Goal: Task Accomplishment & Management: Manage account settings

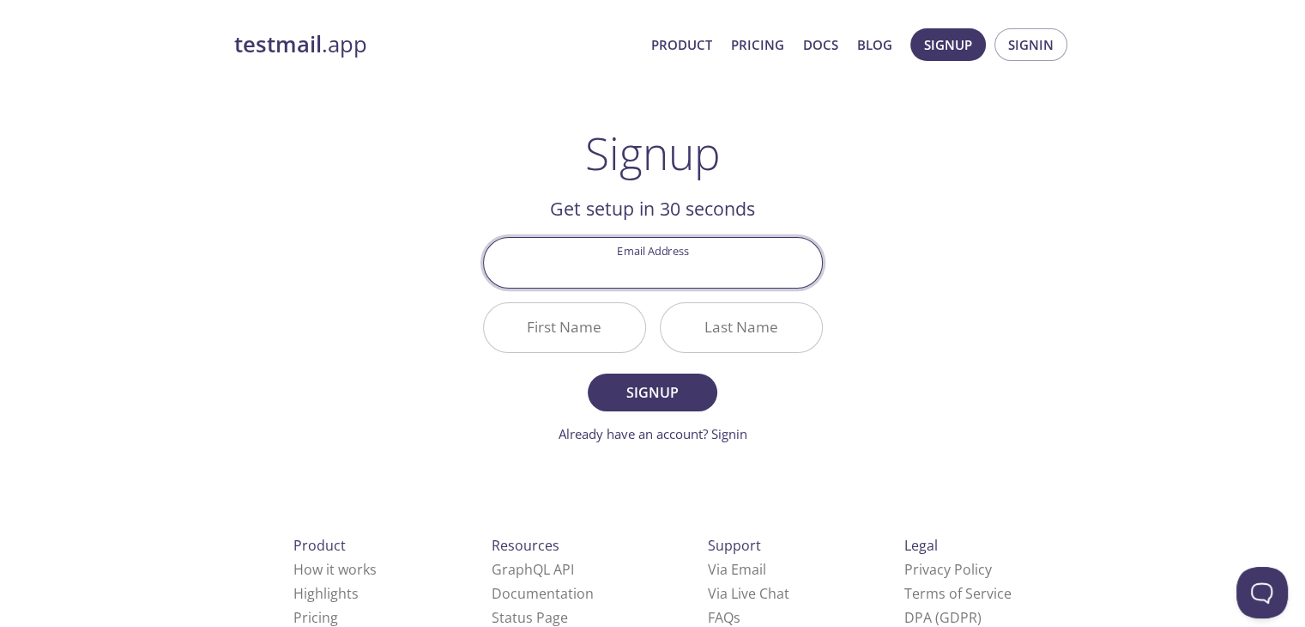
scroll to position [50, 0]
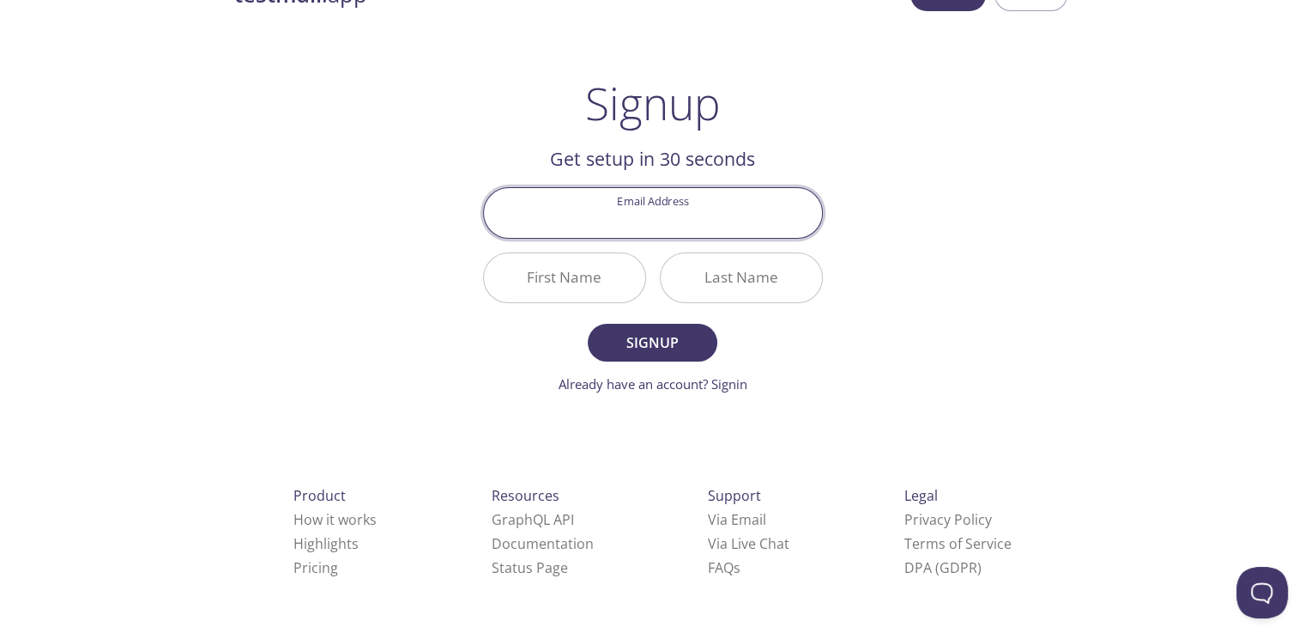
click at [628, 214] on input "Email Address" at bounding box center [653, 212] width 338 height 49
type input "[EMAIL_ADDRESS][DOMAIN_NAME]"
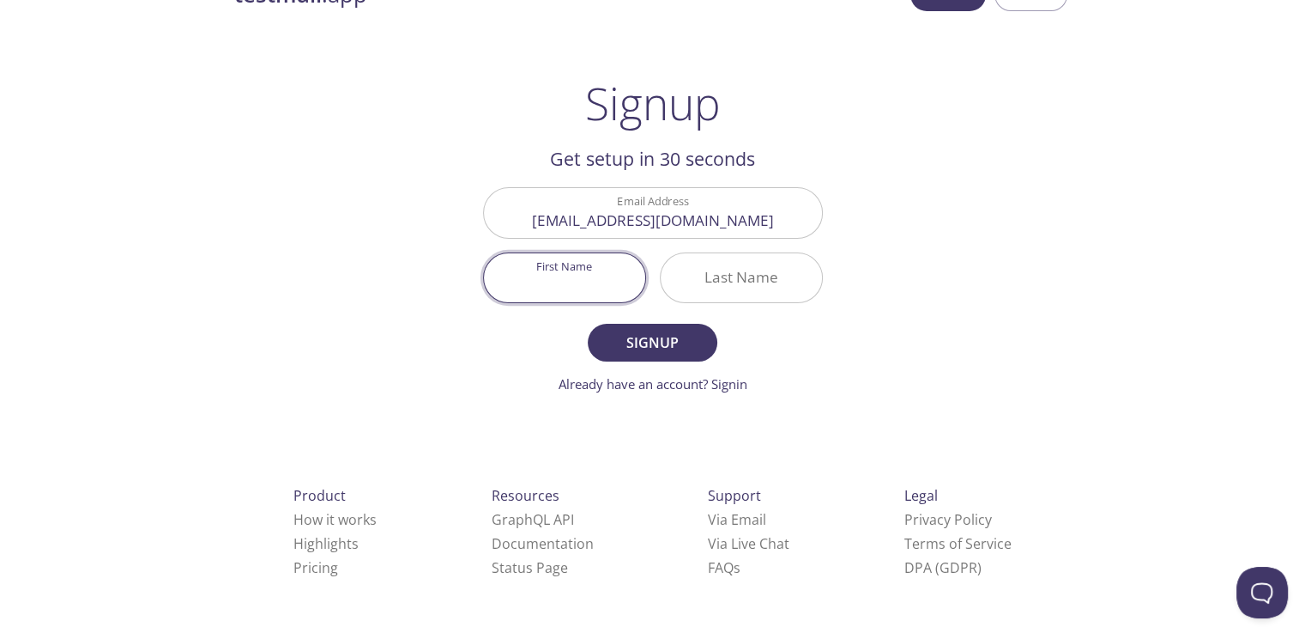
click at [584, 276] on input "First Name" at bounding box center [564, 277] width 161 height 49
type input "[PERSON_NAME]"
click at [707, 279] on input "Last Name" at bounding box center [741, 277] width 161 height 49
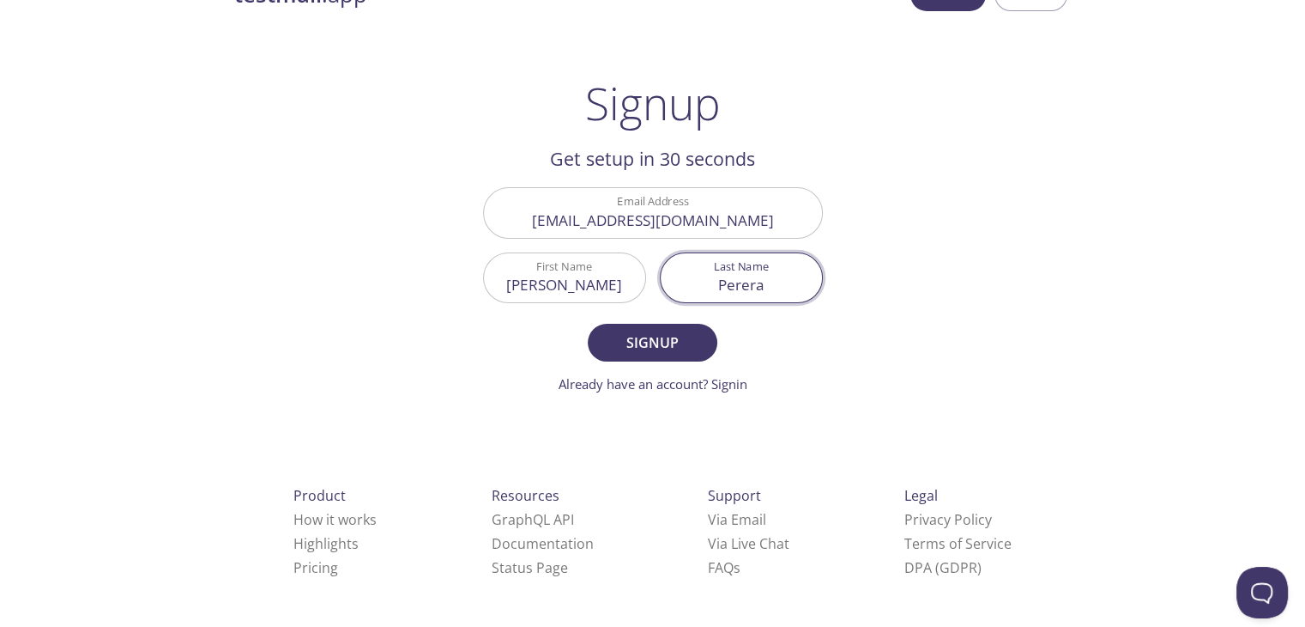
type input "Perera"
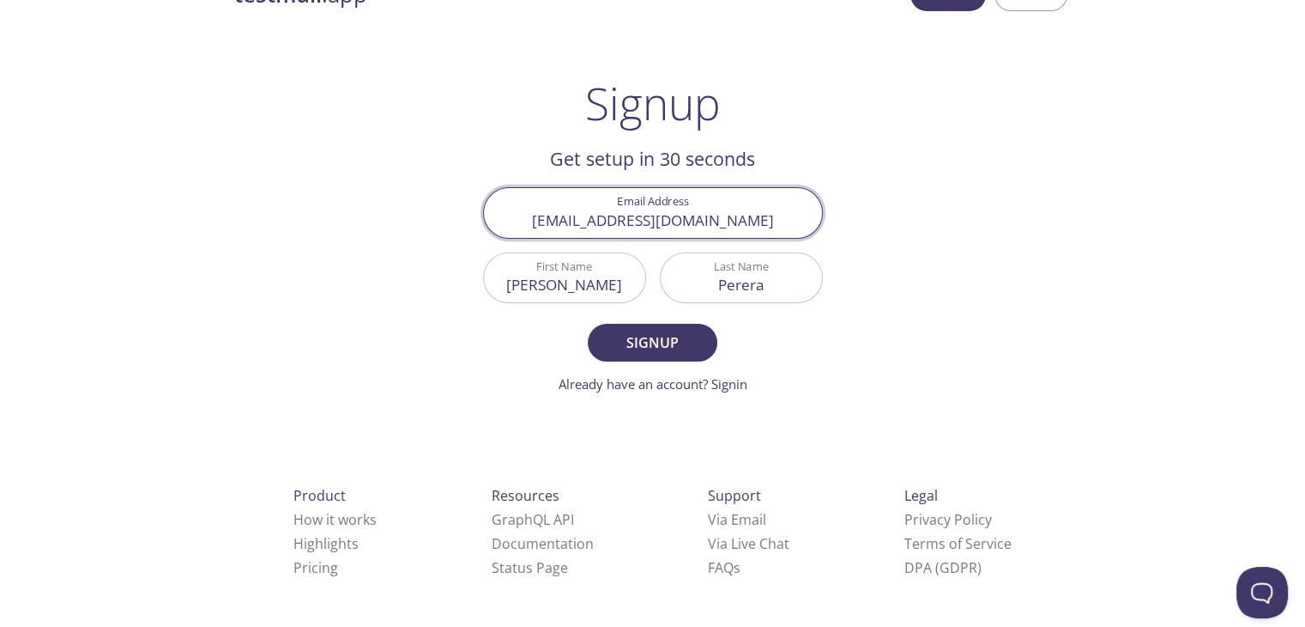
drag, startPoint x: 765, startPoint y: 219, endPoint x: 515, endPoint y: 216, distance: 249.8
click at [515, 216] on input "[EMAIL_ADDRESS][DOMAIN_NAME]" at bounding box center [653, 212] width 338 height 49
type input "[EMAIL_ADDRESS][DOMAIN_NAME]"
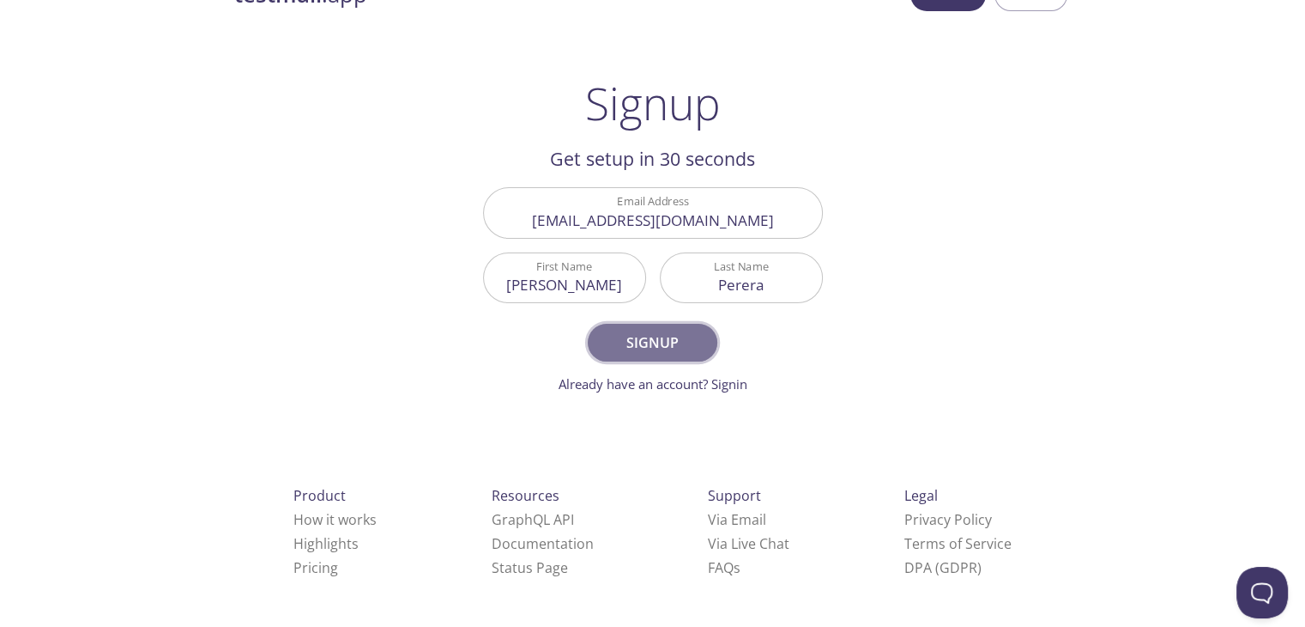
click at [612, 334] on span "Signup" at bounding box center [652, 342] width 91 height 24
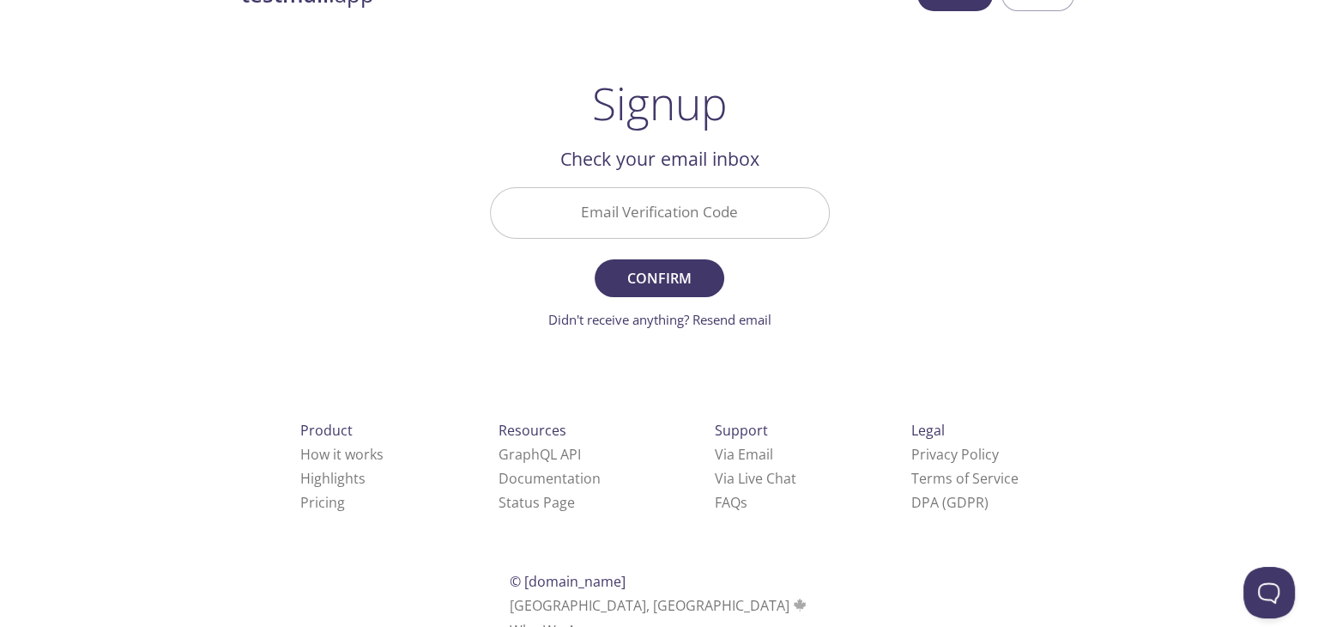
scroll to position [0, 0]
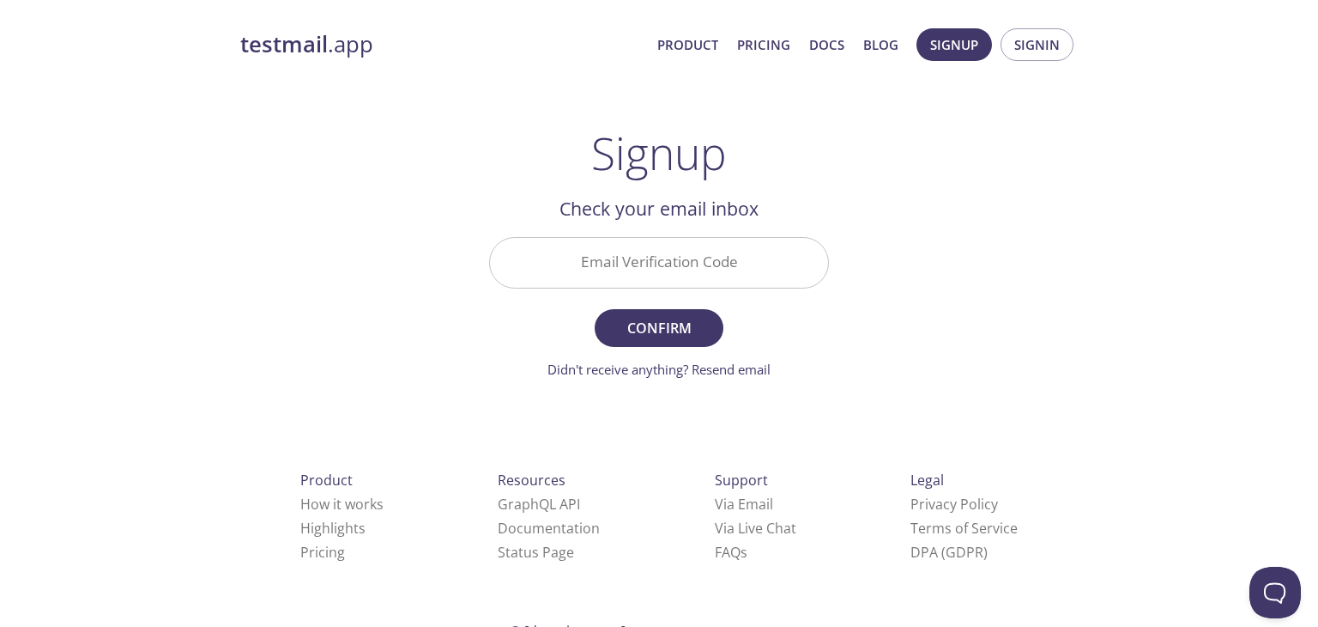
click at [608, 291] on div "Email Verification Code" at bounding box center [659, 262] width 354 height 64
click at [600, 276] on input "Email Verification Code" at bounding box center [659, 262] width 338 height 49
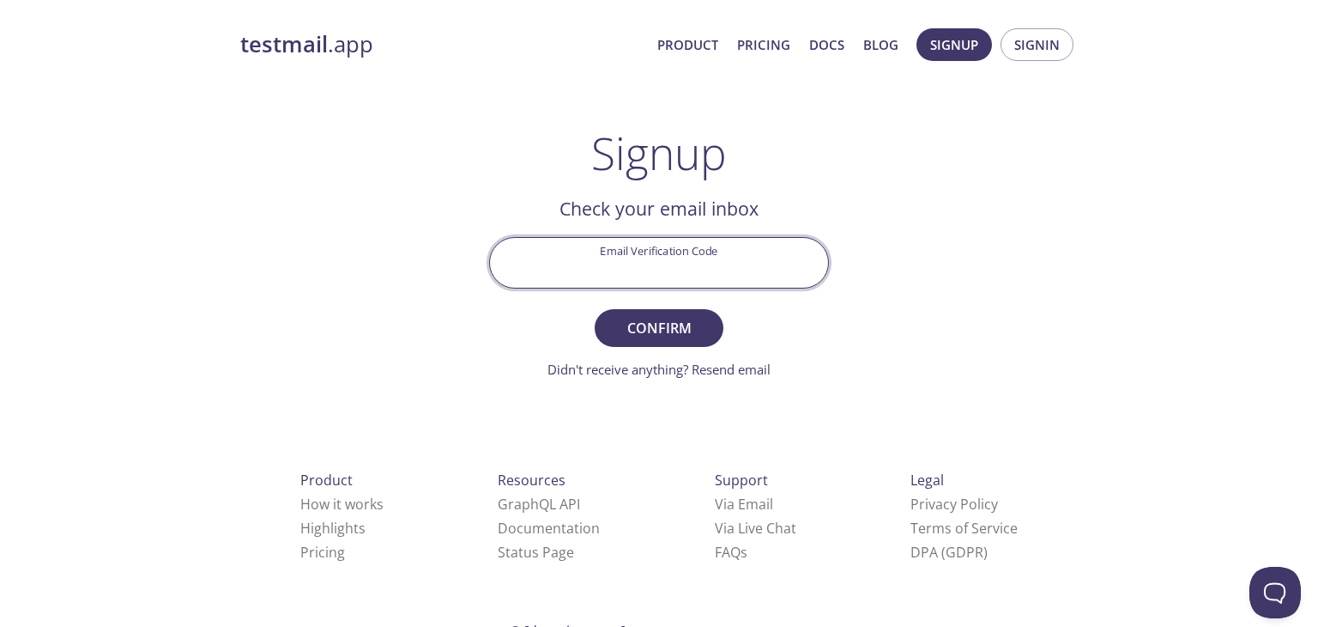
type input "b"
type input "BDQ2GLV"
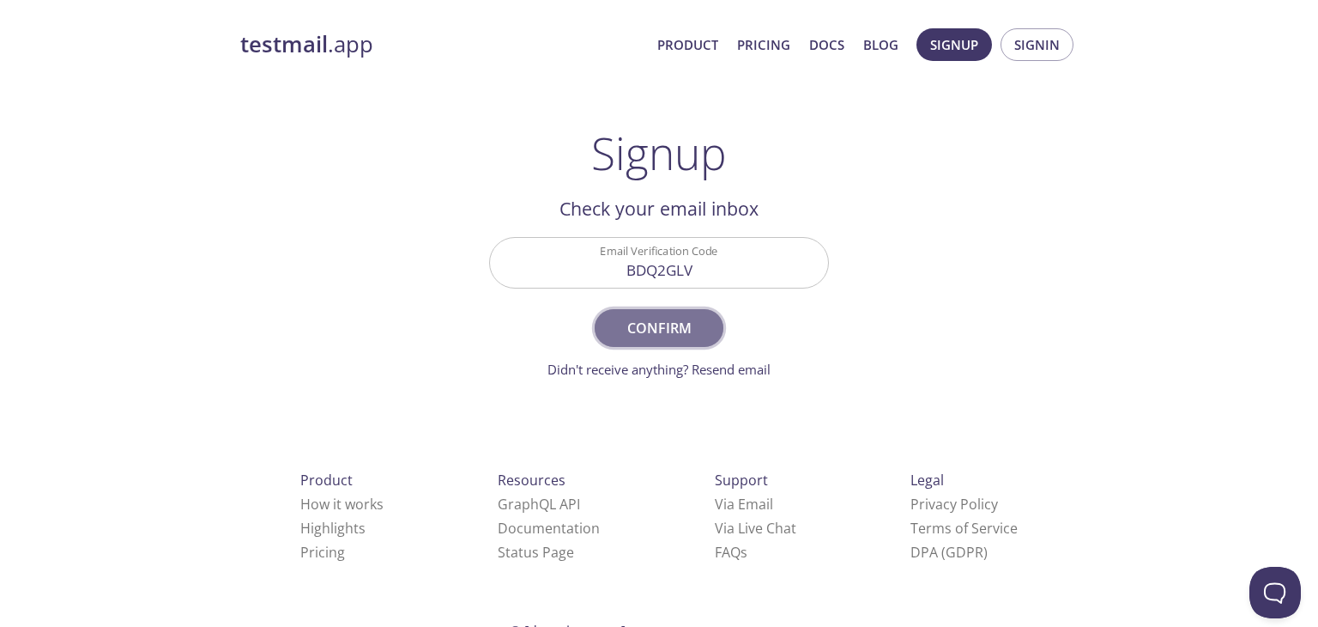
click at [673, 313] on button "Confirm" at bounding box center [659, 328] width 129 height 38
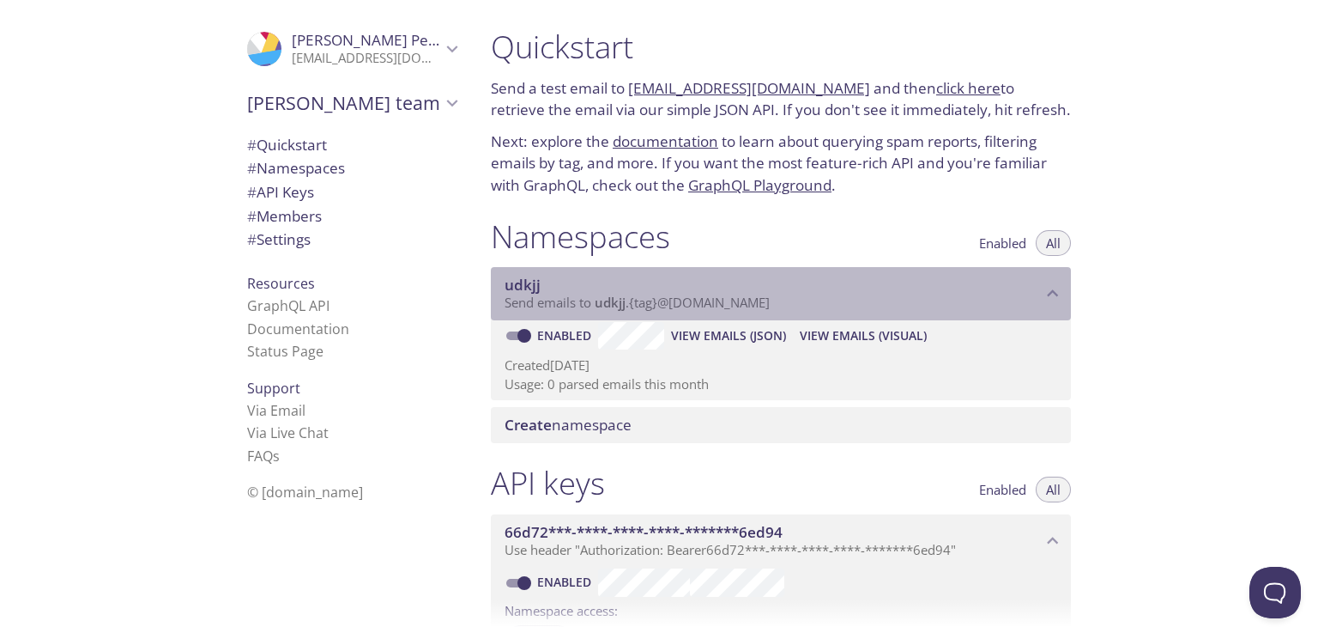
click at [693, 306] on span "Send emails to udkjj . {tag} @[DOMAIN_NAME]" at bounding box center [637, 302] width 265 height 17
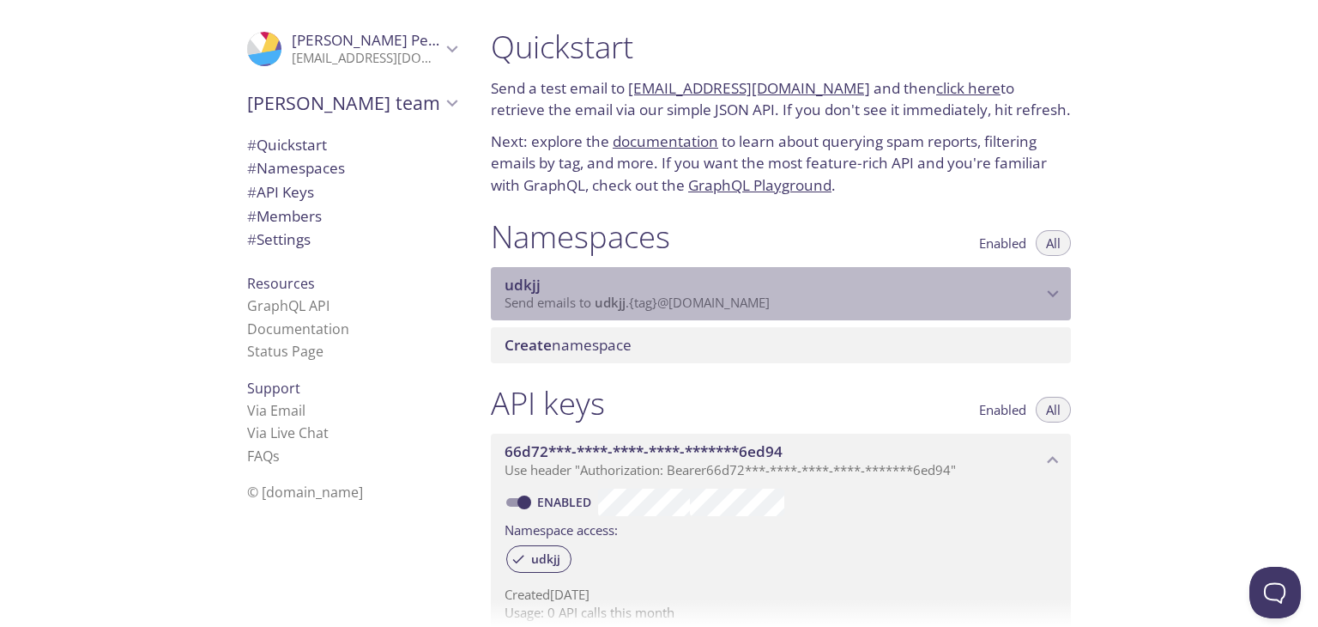
click at [693, 306] on span "Send emails to udkjj . {tag} @[DOMAIN_NAME]" at bounding box center [637, 302] width 265 height 17
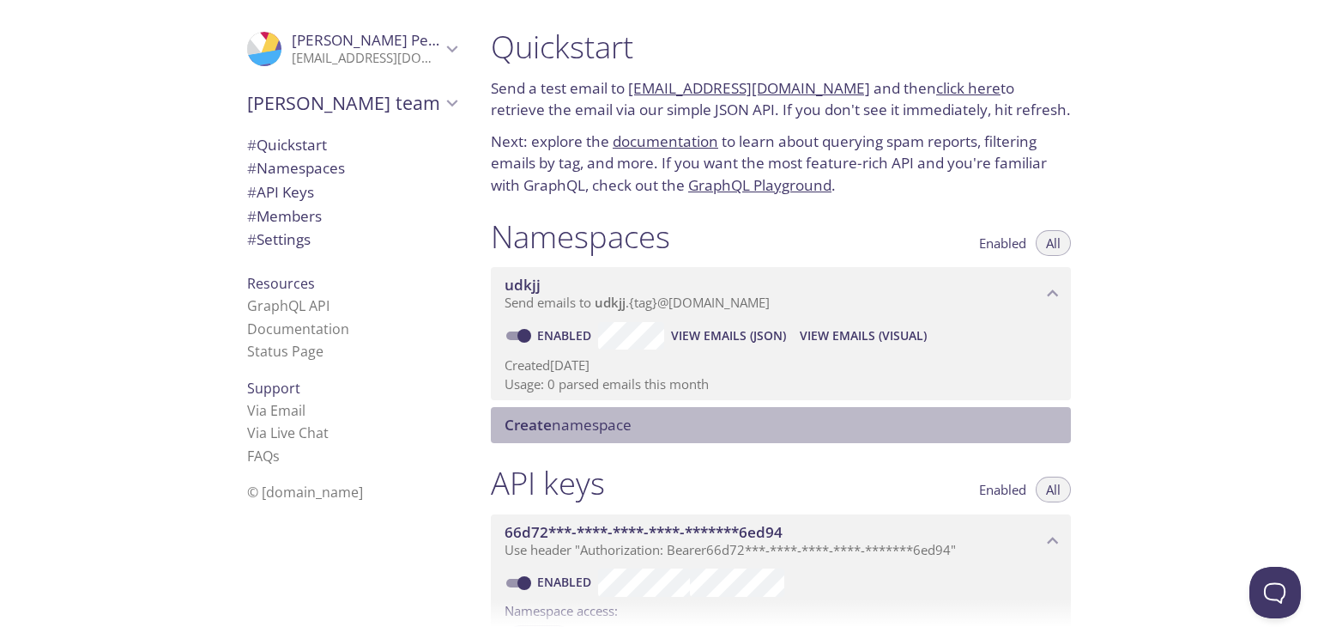
click at [652, 413] on div "Create namespace" at bounding box center [781, 425] width 580 height 36
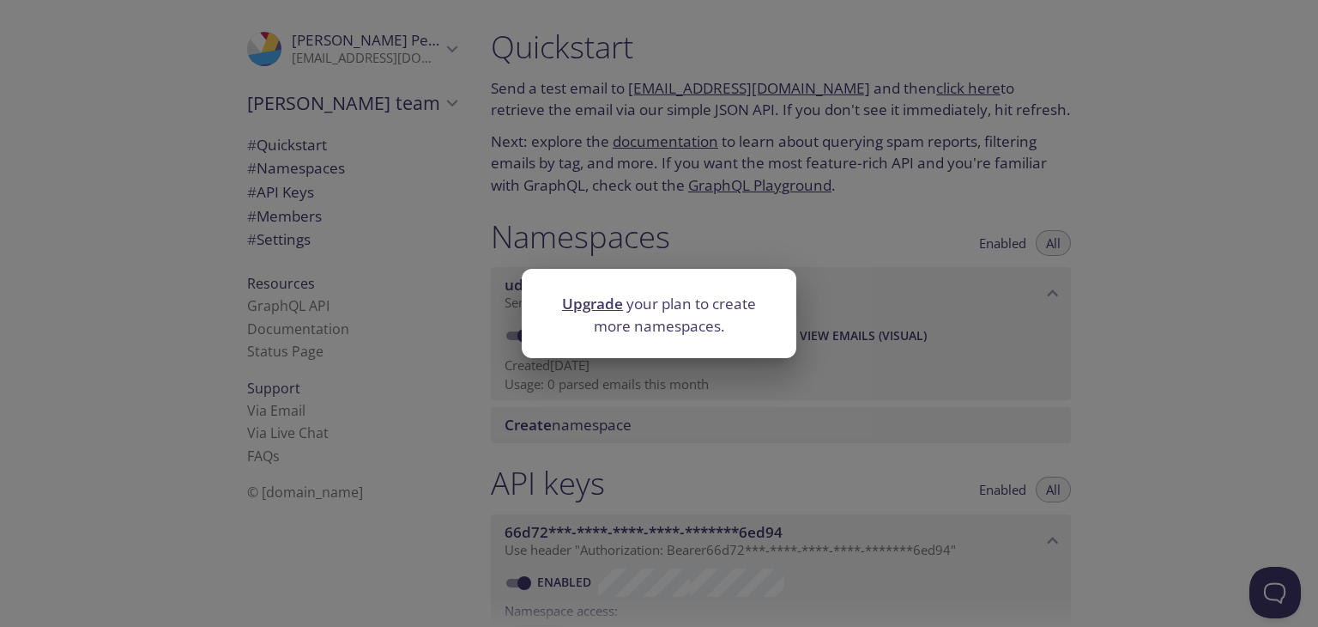
click at [635, 375] on div "Upgrade your plan to create more namespaces." at bounding box center [659, 313] width 1318 height 627
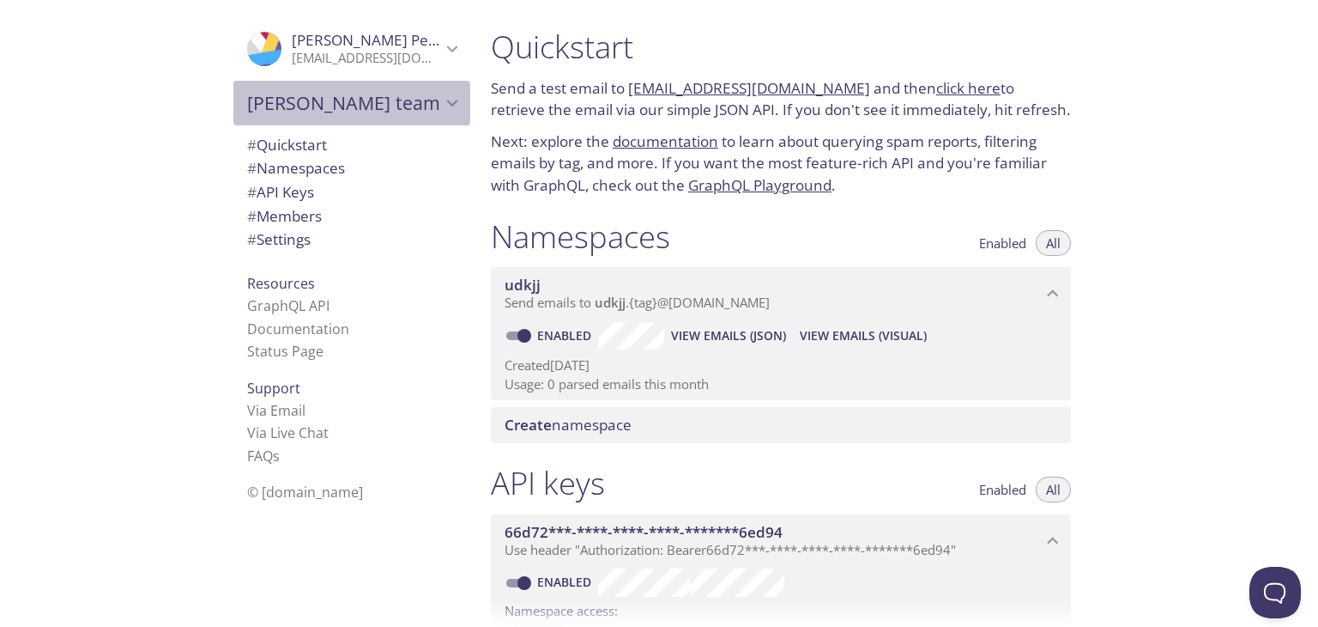
click at [369, 102] on span "[PERSON_NAME] team" at bounding box center [344, 103] width 194 height 24
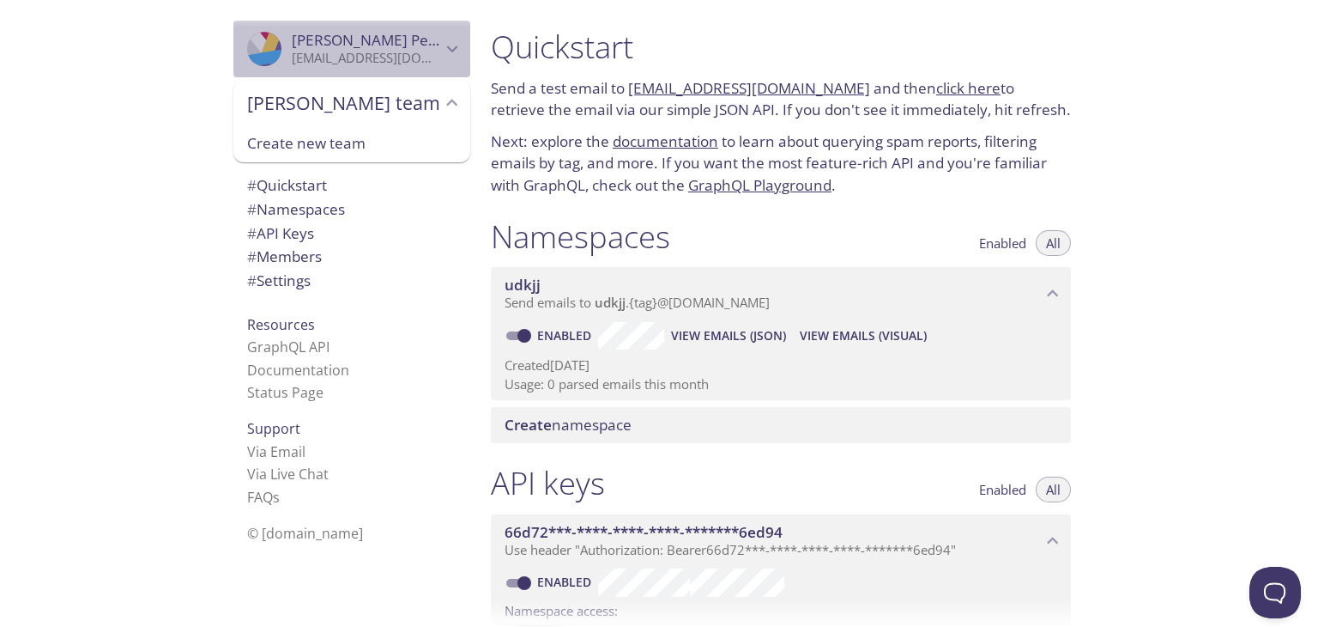
click at [402, 41] on span "[PERSON_NAME]" at bounding box center [366, 40] width 149 height 19
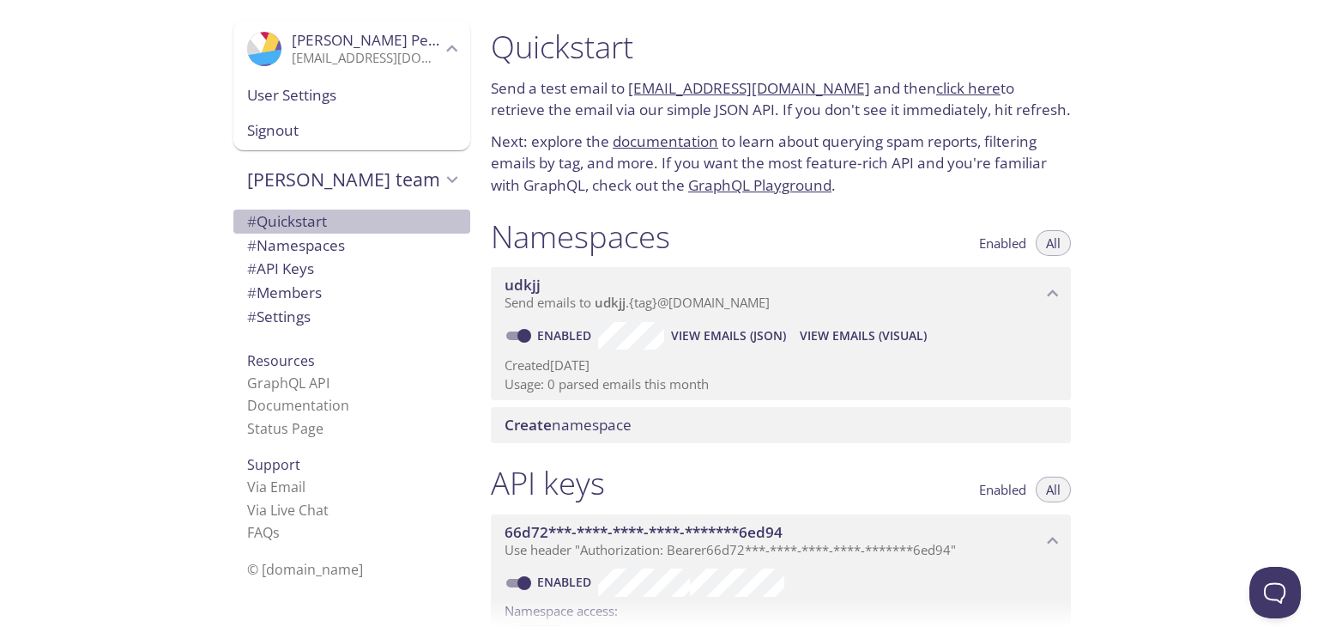
click at [312, 230] on span "# Quickstart" at bounding box center [287, 221] width 80 height 20
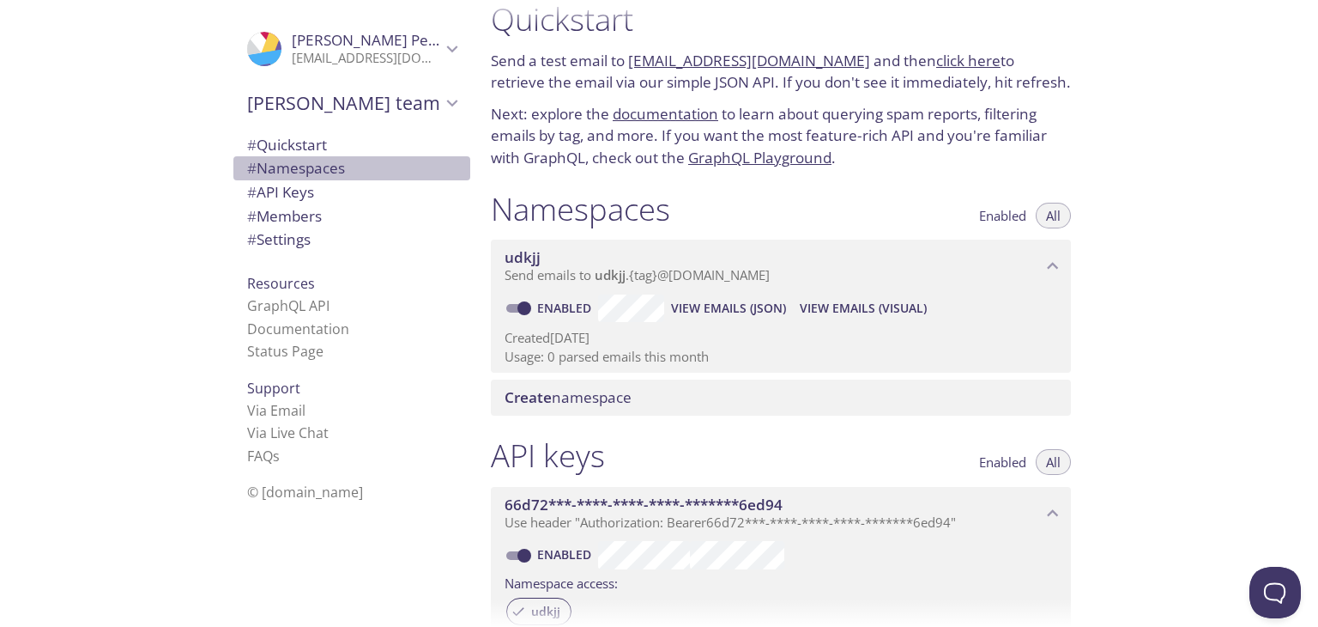
click at [297, 171] on span "# Namespaces" at bounding box center [296, 168] width 98 height 20
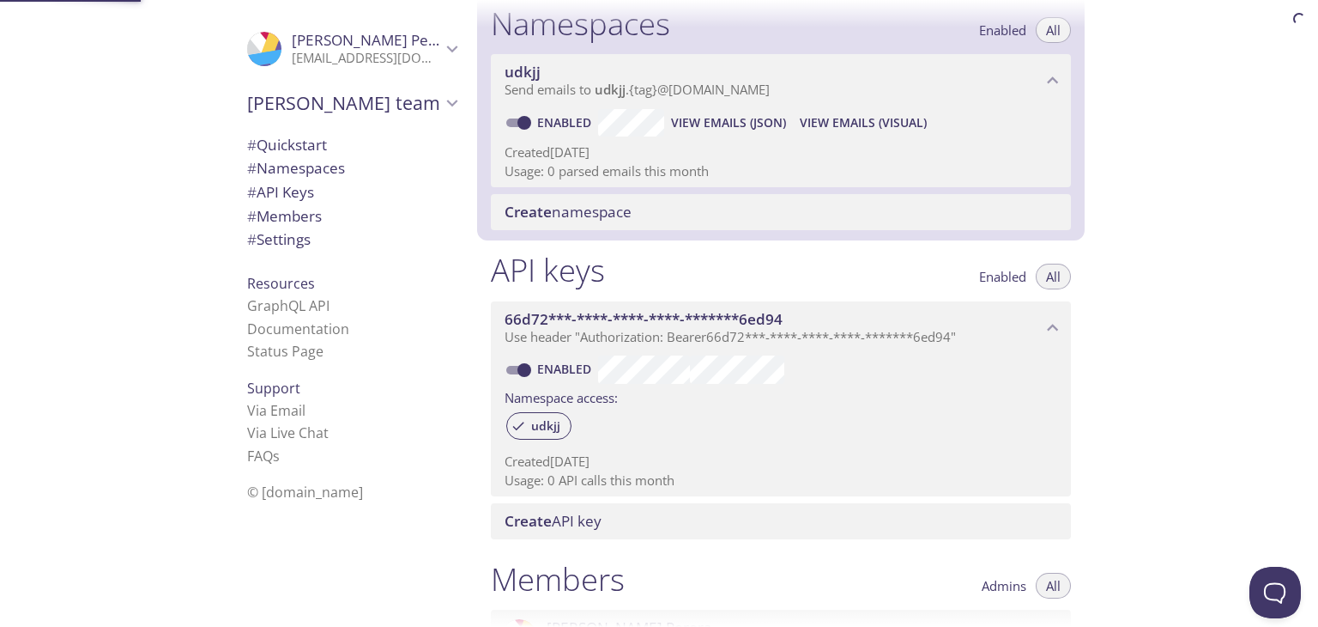
scroll to position [216, 0]
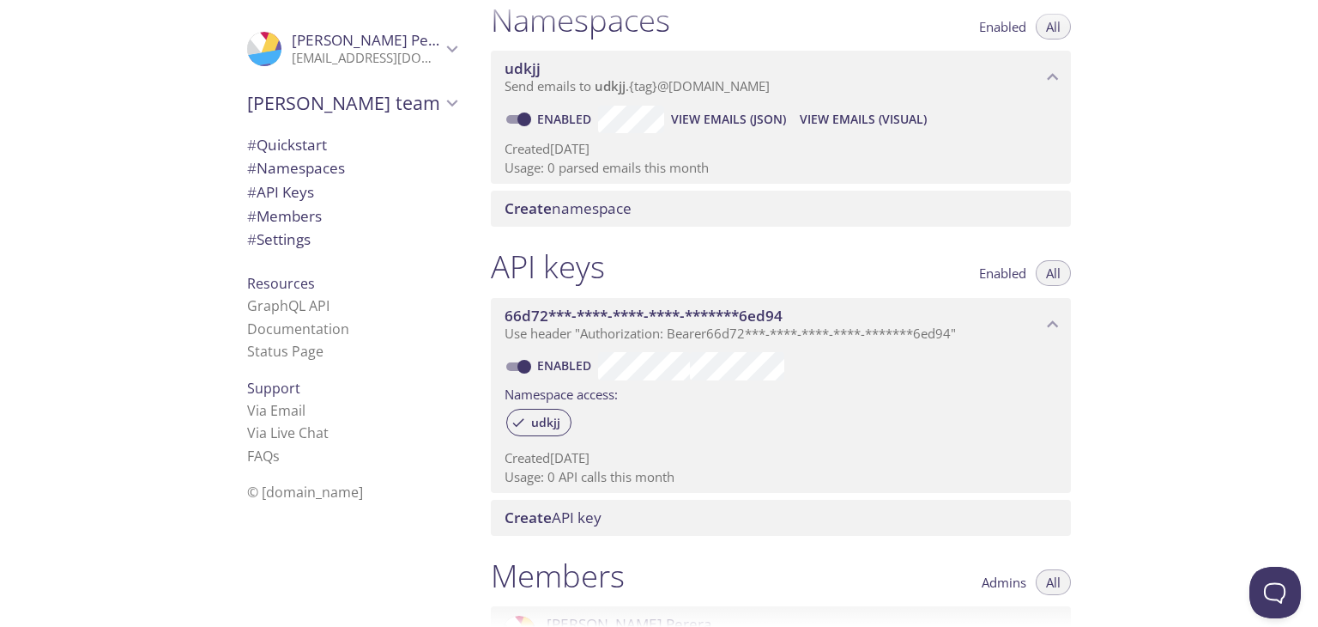
click at [696, 113] on span "View Emails (JSON)" at bounding box center [728, 119] width 115 height 21
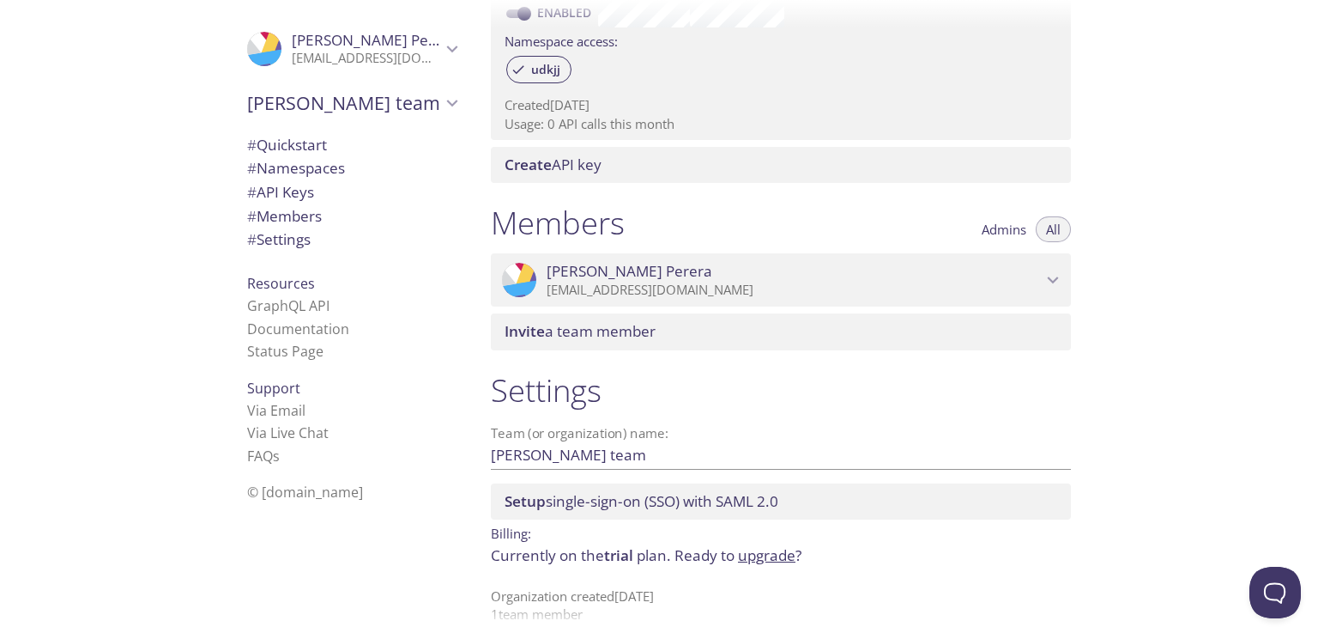
scroll to position [594, 0]
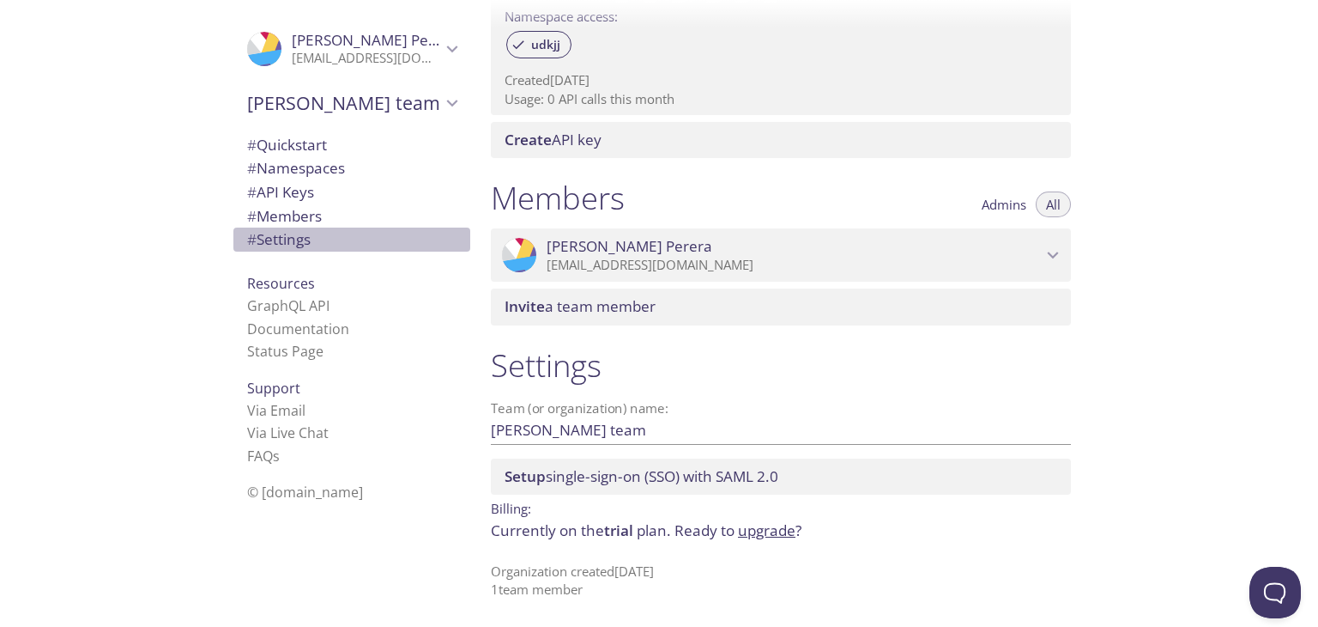
click at [295, 244] on span "# Settings" at bounding box center [279, 239] width 64 height 20
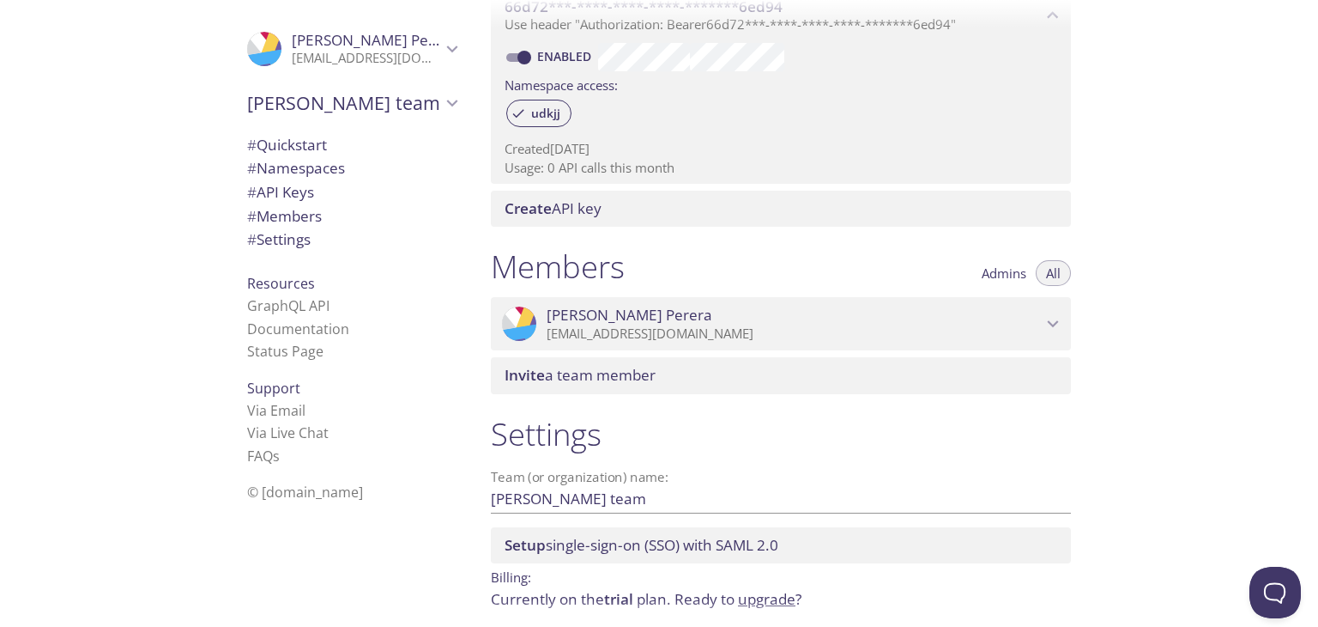
scroll to position [525, 0]
click at [572, 209] on span "Create API key" at bounding box center [553, 208] width 97 height 20
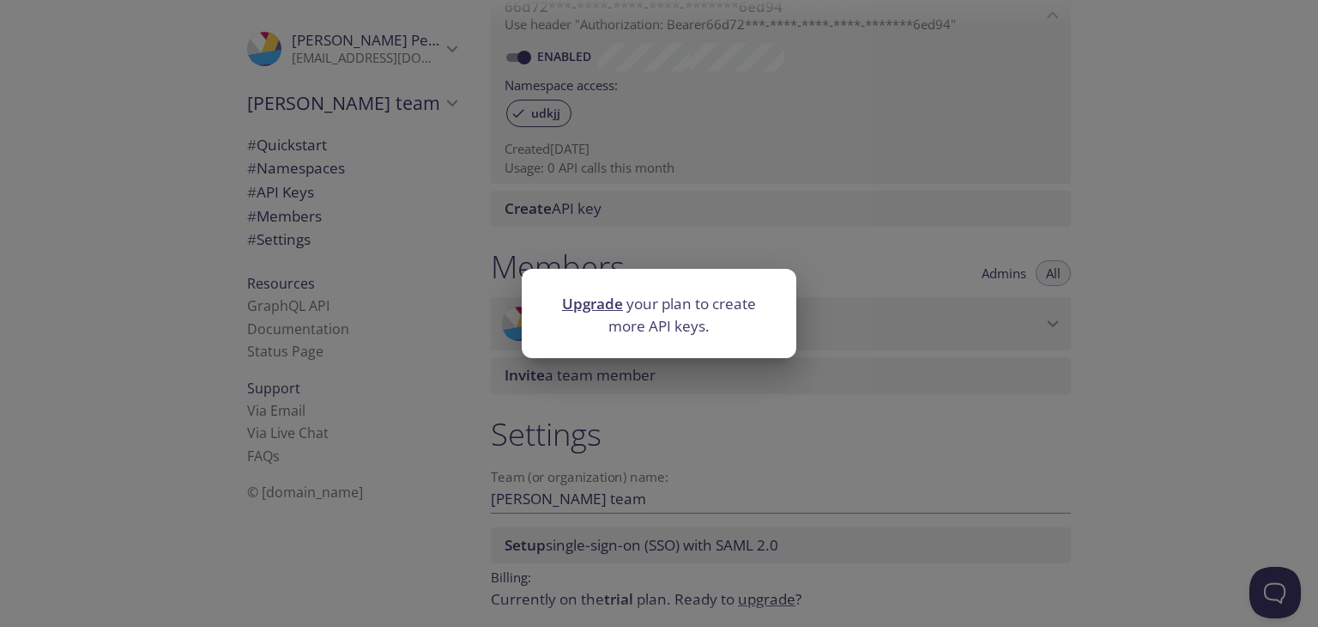
click at [576, 215] on div "Upgrade your plan to create more API keys." at bounding box center [659, 313] width 1318 height 627
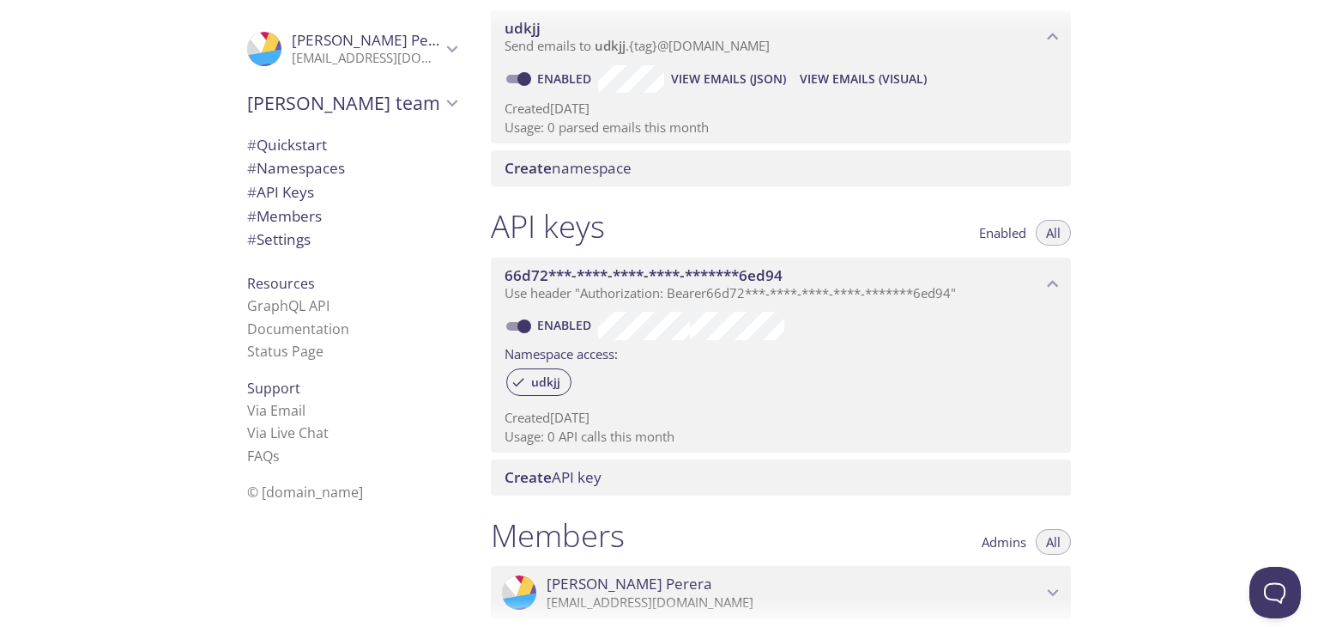
scroll to position [205, 0]
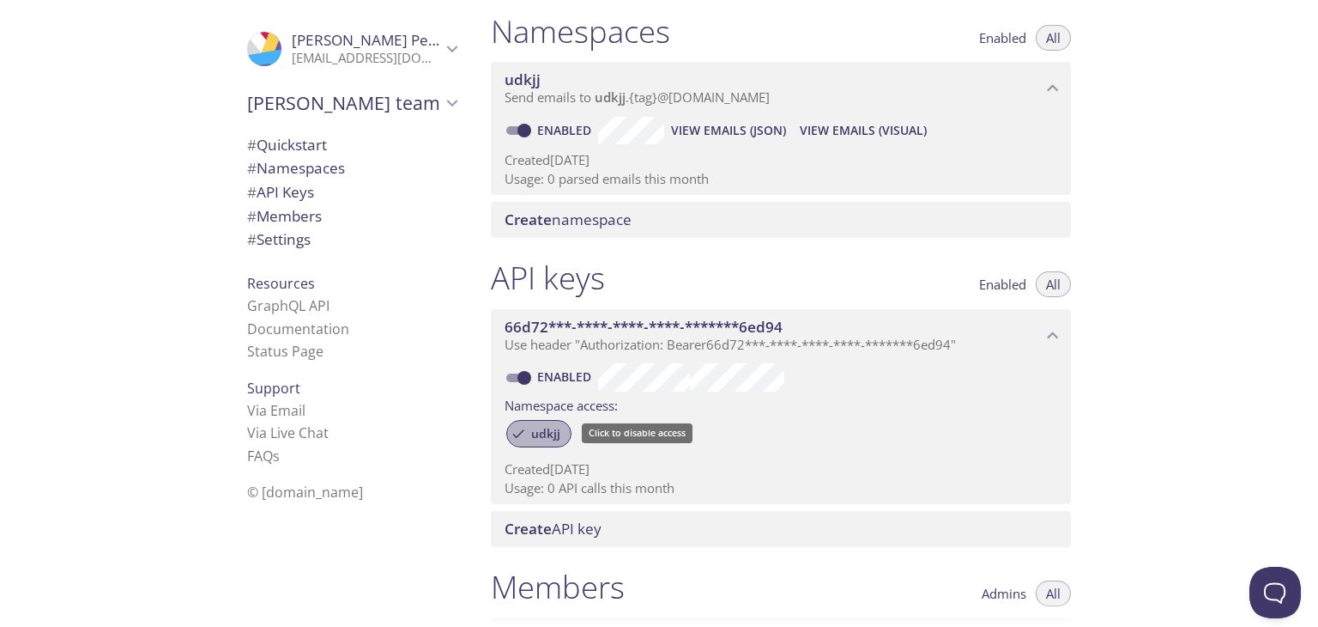
click at [525, 436] on span "udkjj" at bounding box center [546, 433] width 50 height 15
click at [518, 433] on icon at bounding box center [518, 433] width 9 height 9
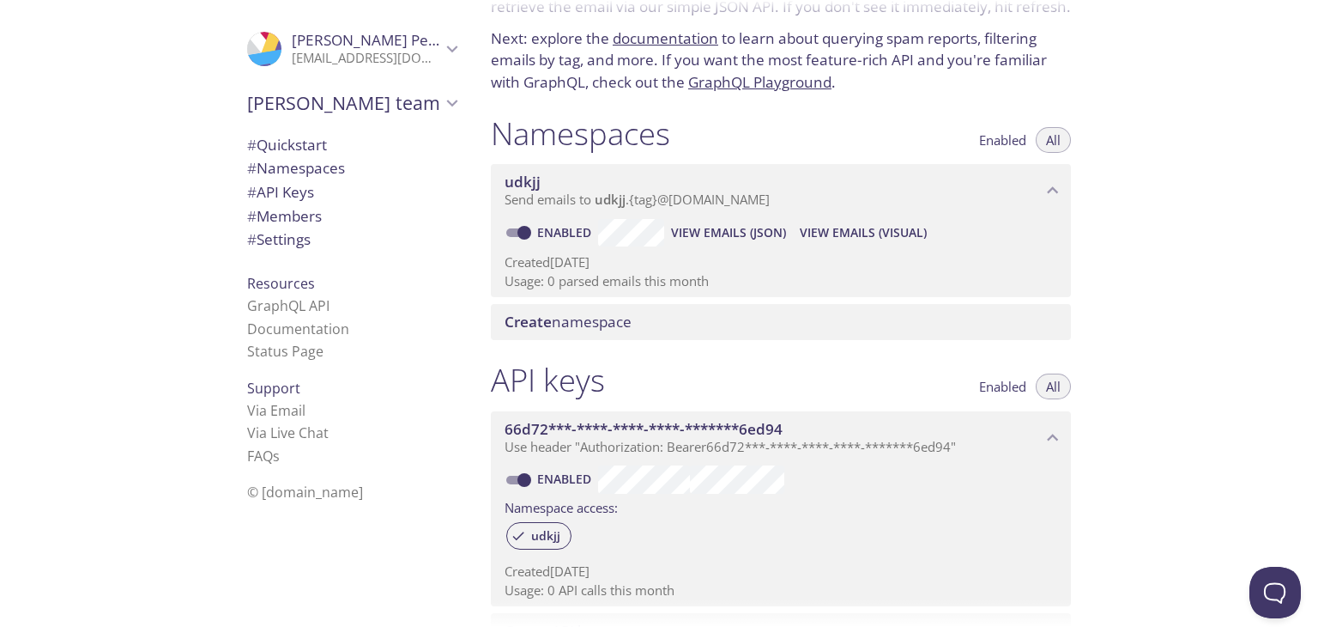
scroll to position [103, 0]
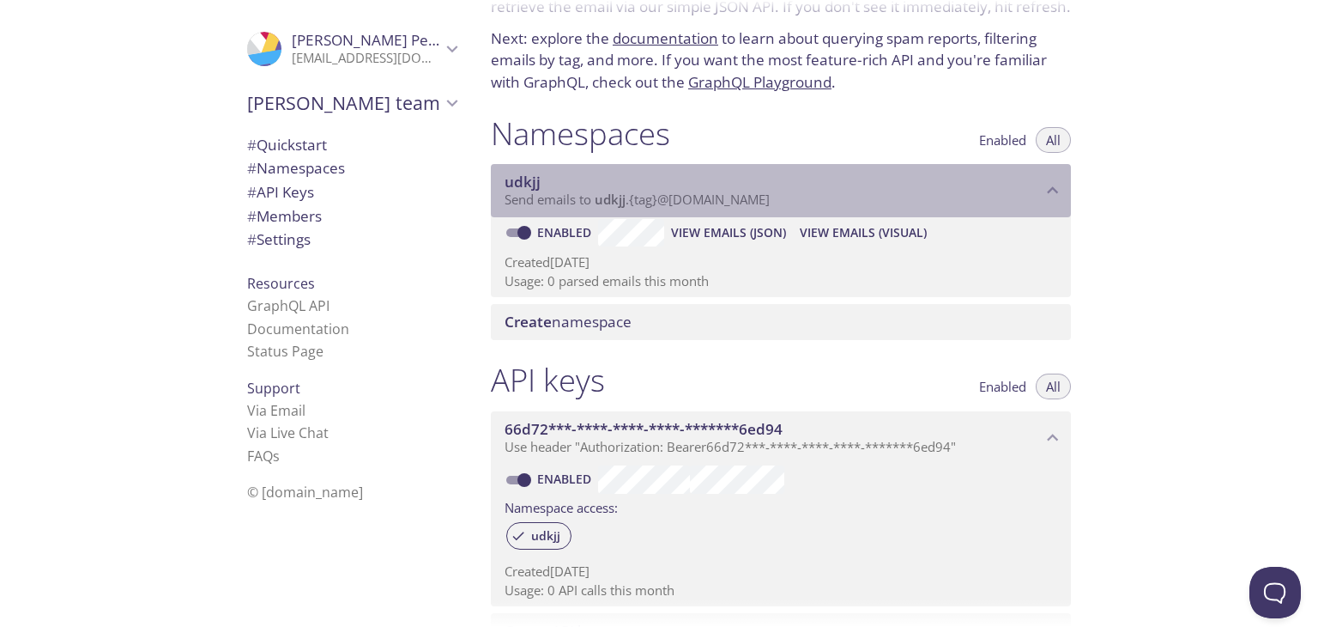
click at [599, 209] on div "udkjj Send emails to udkjj . {tag} @[DOMAIN_NAME]" at bounding box center [781, 190] width 580 height 53
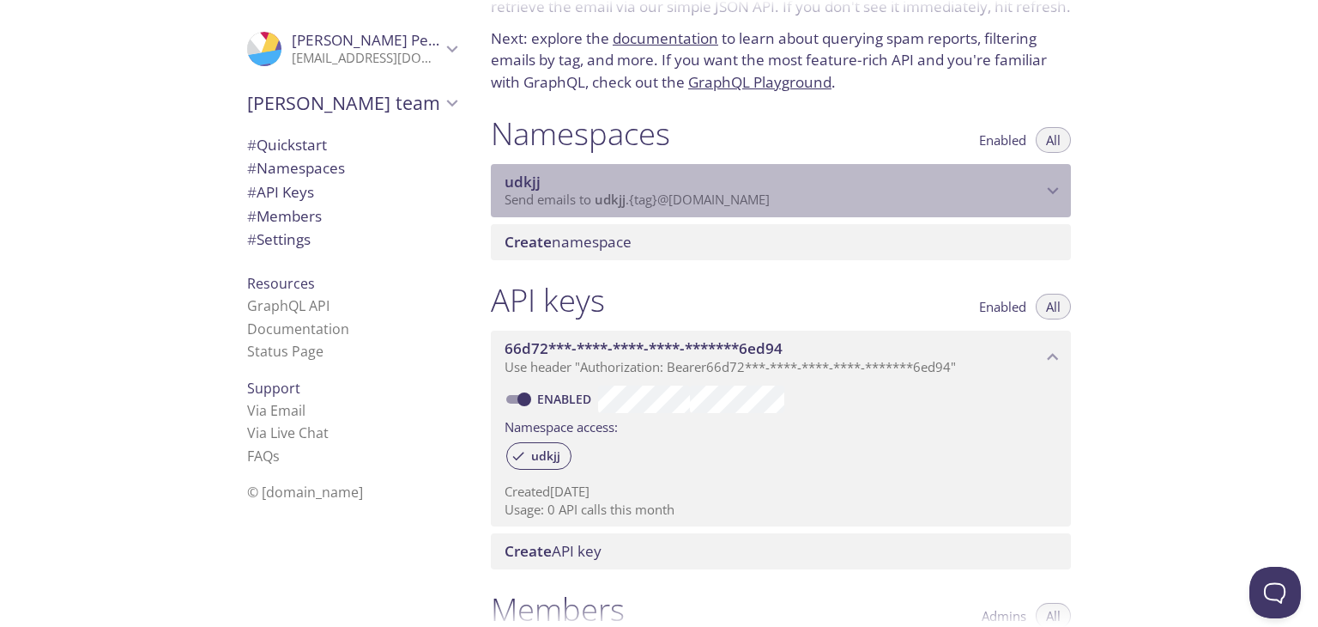
click at [599, 209] on div "udkjj Send emails to udkjj . {tag} @[DOMAIN_NAME]" at bounding box center [781, 190] width 580 height 53
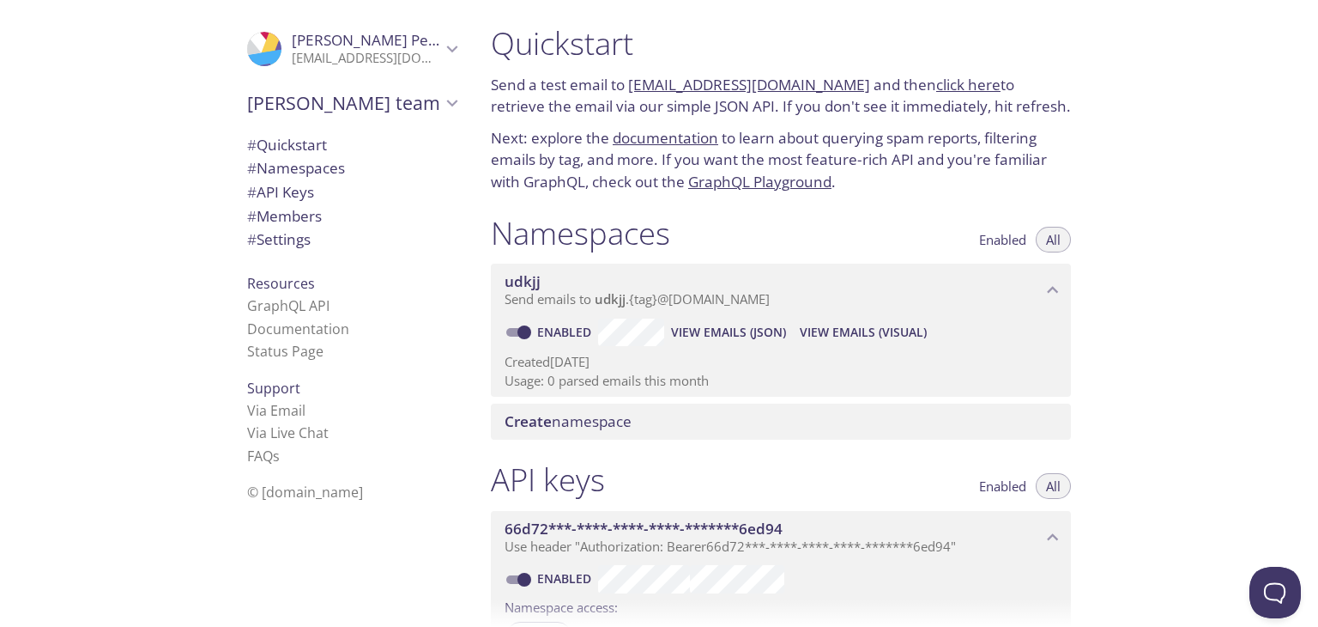
scroll to position [0, 0]
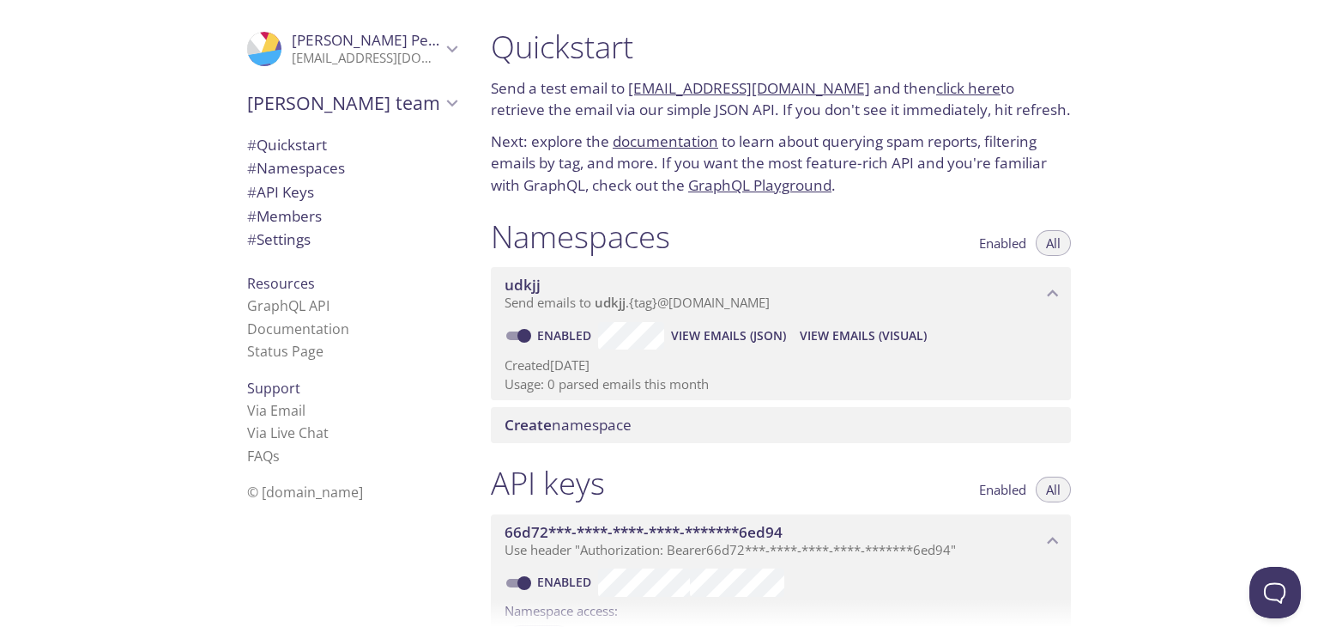
click at [936, 90] on link "click here" at bounding box center [968, 88] width 64 height 20
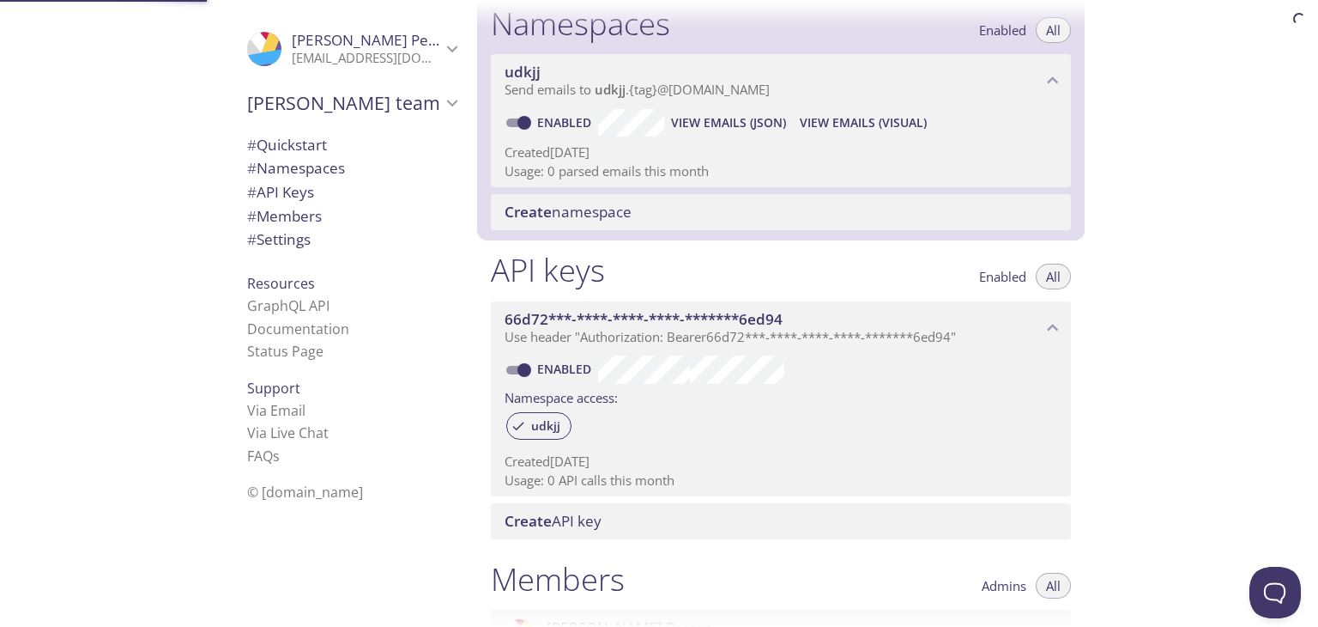
scroll to position [216, 0]
